Goal: Find specific page/section: Find specific page/section

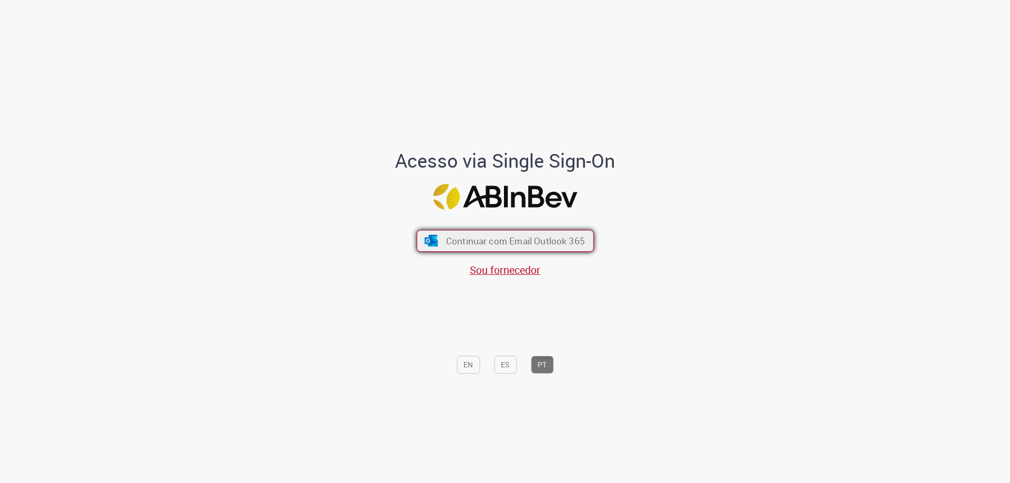
click at [483, 234] on button "Continuar com Email Outlook 365" at bounding box center [504, 241] width 177 height 22
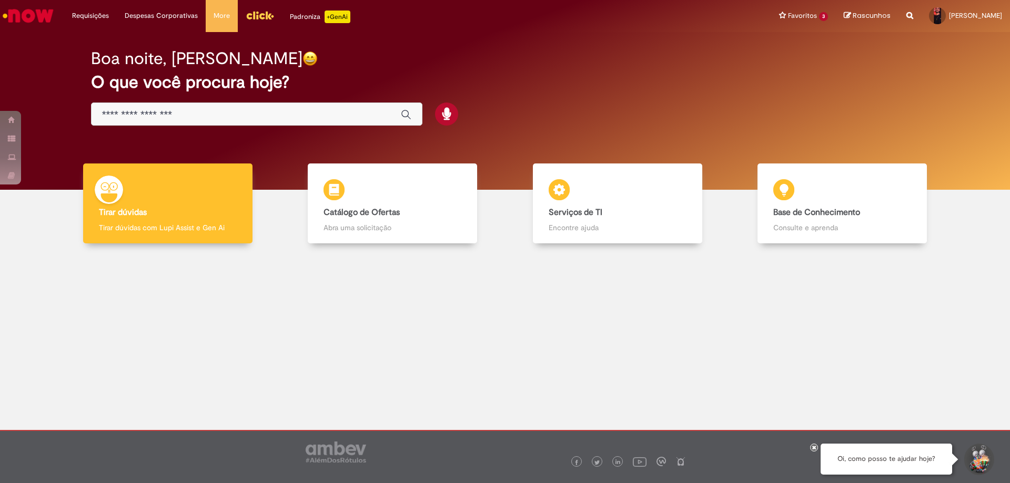
drag, startPoint x: 391, startPoint y: 24, endPoint x: 285, endPoint y: 25, distance: 106.2
click at [391, 24] on div "Requisições Exibir Todas as Solicitações Requisições Exibir Todas as Solicitaçõ…" at bounding box center [532, 16] width 953 height 32
click at [251, 8] on img "Menu Cabeçalho" at bounding box center [260, 15] width 28 height 16
